Goal: Information Seeking & Learning: Learn about a topic

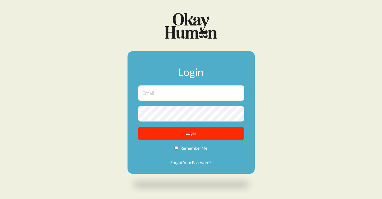
click at [178, 94] on input "text" at bounding box center [191, 92] width 106 height 15
type input "[PERSON_NAME][EMAIL_ADDRESS][DOMAIN_NAME]"
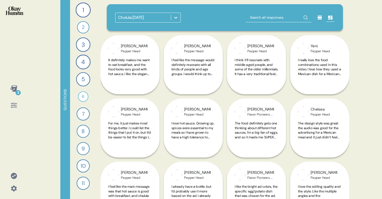
click at [154, 18] on div "Cholula [DATE]" at bounding box center [142, 17] width 55 height 9
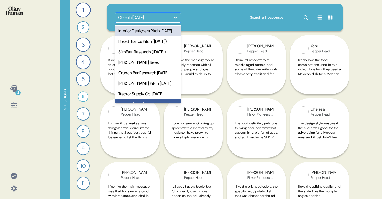
click at [154, 36] on div "Interior Designers Pitch [DATE]" at bounding box center [148, 31] width 66 height 10
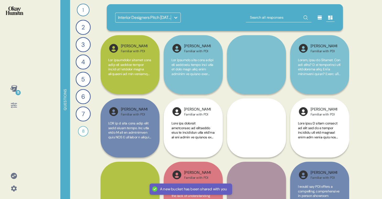
click at [13, 90] on icon at bounding box center [13, 88] width 7 height 7
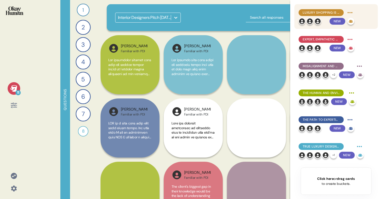
click at [313, 15] on div "Luxury Shopping is an Immersive Emotional Journey, Not Just a Transaction" at bounding box center [321, 12] width 45 height 7
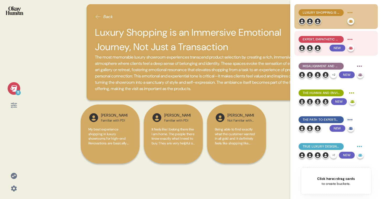
click at [320, 38] on span "Expert, Empathetic Collaboration and Personalized Service Define True Luxury" at bounding box center [321, 39] width 37 height 5
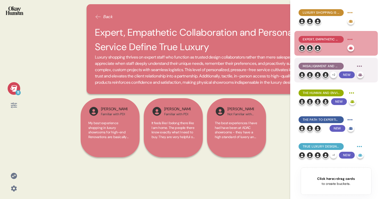
click at [327, 71] on div "Misalignment and Operational Failures Severely Undermine Trust and the Luxury P…" at bounding box center [331, 70] width 65 height 16
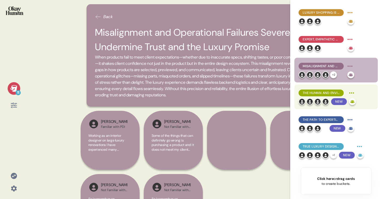
click at [330, 99] on div "New" at bounding box center [327, 101] width 57 height 7
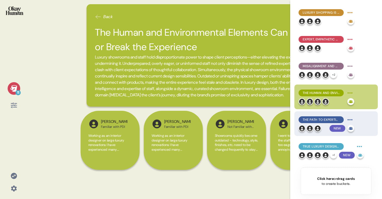
click at [328, 126] on div "New" at bounding box center [327, 128] width 56 height 7
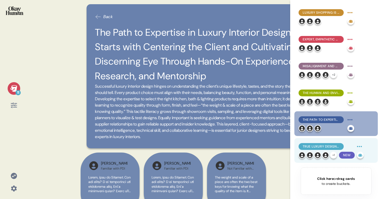
click at [328, 150] on div "True Luxury Design is a Collaborative Journey of Emotional Ownership and Co-Cre…" at bounding box center [321, 146] width 45 height 7
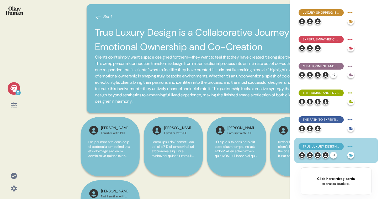
click at [242, 92] on span "Clients don’t simply want a space designed for them—they want to feel that they…" at bounding box center [205, 79] width 220 height 50
click at [12, 85] on icon at bounding box center [13, 88] width 7 height 7
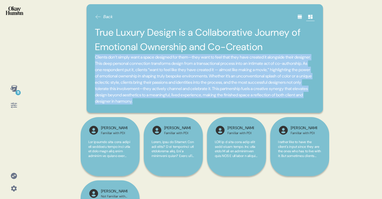
drag, startPoint x: 95, startPoint y: 57, endPoint x: 279, endPoint y: 108, distance: 190.4
click at [279, 108] on div "Back True Luxury Design is a Collaborative Journey of Emotional Ownership and C…" at bounding box center [205, 58] width 236 height 109
copy span "Clients don’t simply want a space designed for them—they want to feel that they…"
